Goal: Information Seeking & Learning: Learn about a topic

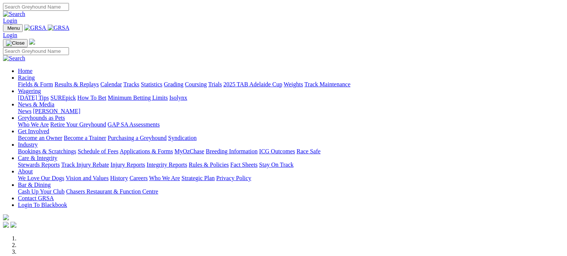
click at [38, 142] on link "Industry" at bounding box center [28, 145] width 20 height 6
click at [76, 148] on link "Bookings & Scratchings" at bounding box center [47, 151] width 58 height 6
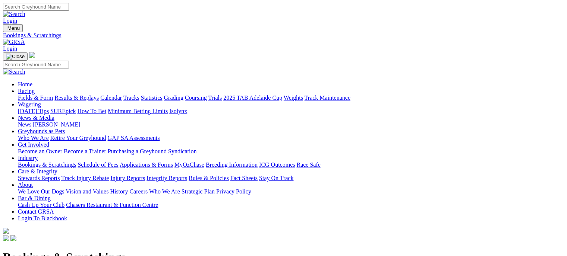
scroll to position [103, 0]
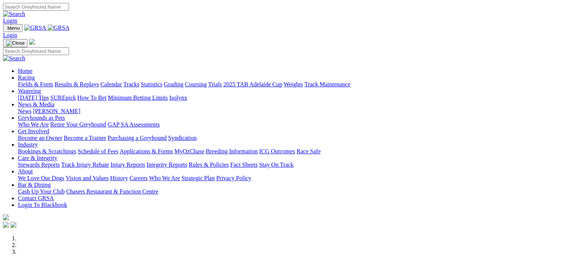
click at [35, 75] on link "Racing" at bounding box center [26, 78] width 17 height 6
click at [122, 81] on link "Calendar" at bounding box center [111, 84] width 22 height 6
